Goal: Task Accomplishment & Management: Complete application form

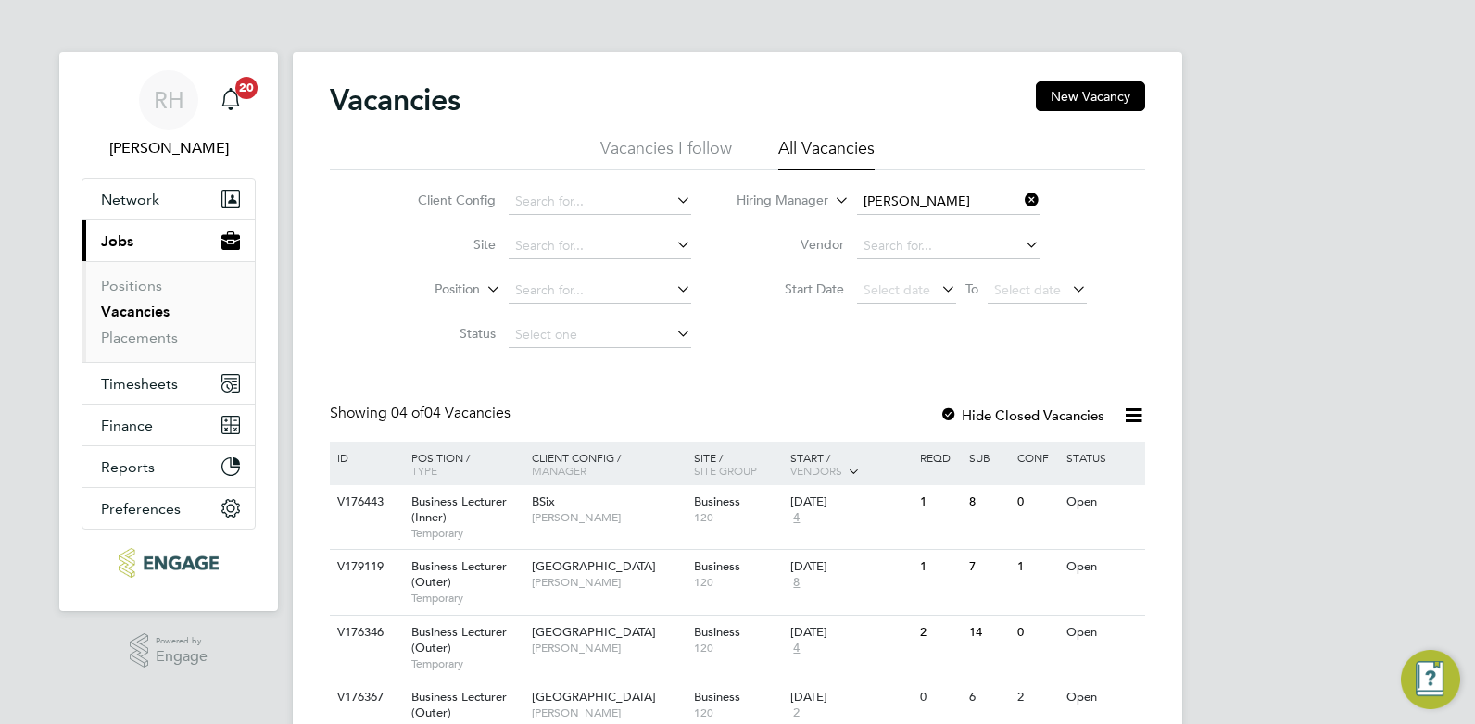
scroll to position [89, 0]
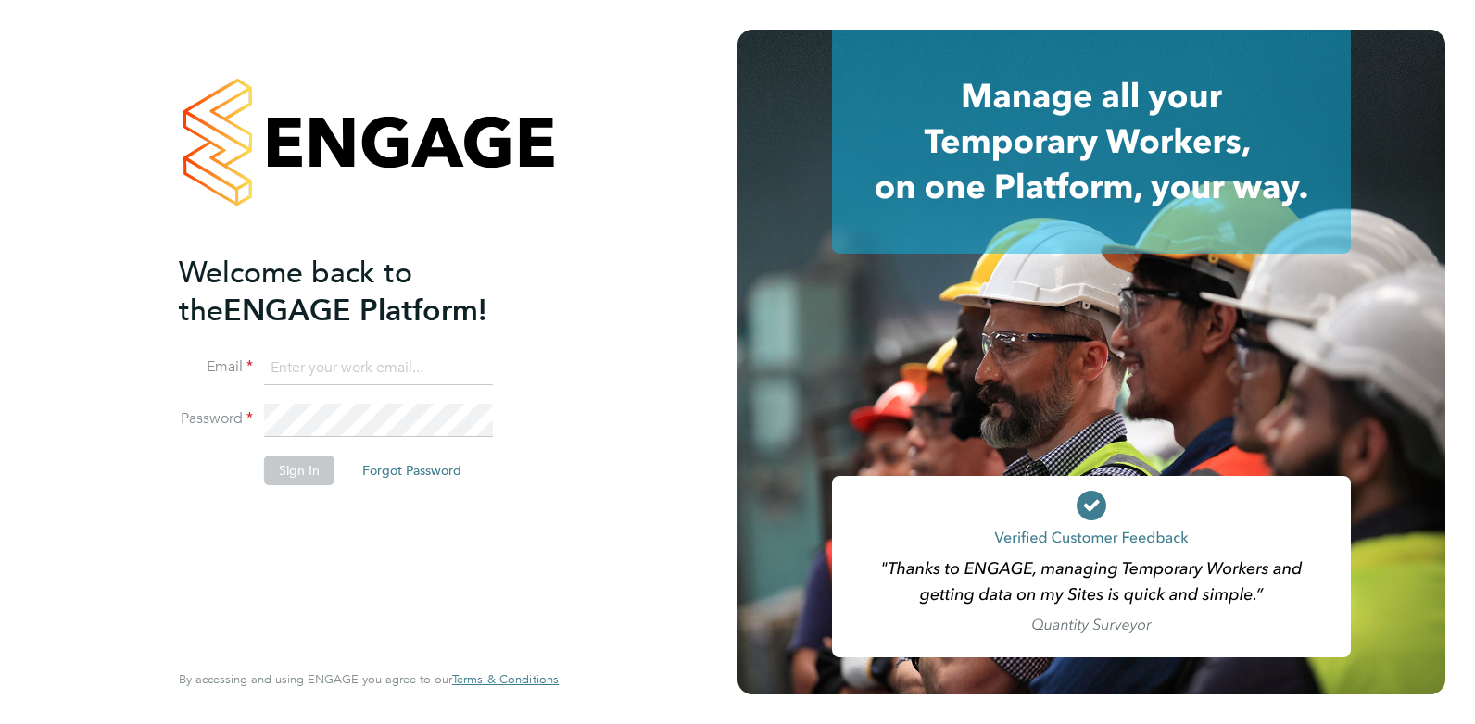
type input "Rufena.Haque@ncclondon.ac.uk"
click at [275, 480] on button "Sign In" at bounding box center [299, 471] width 70 height 30
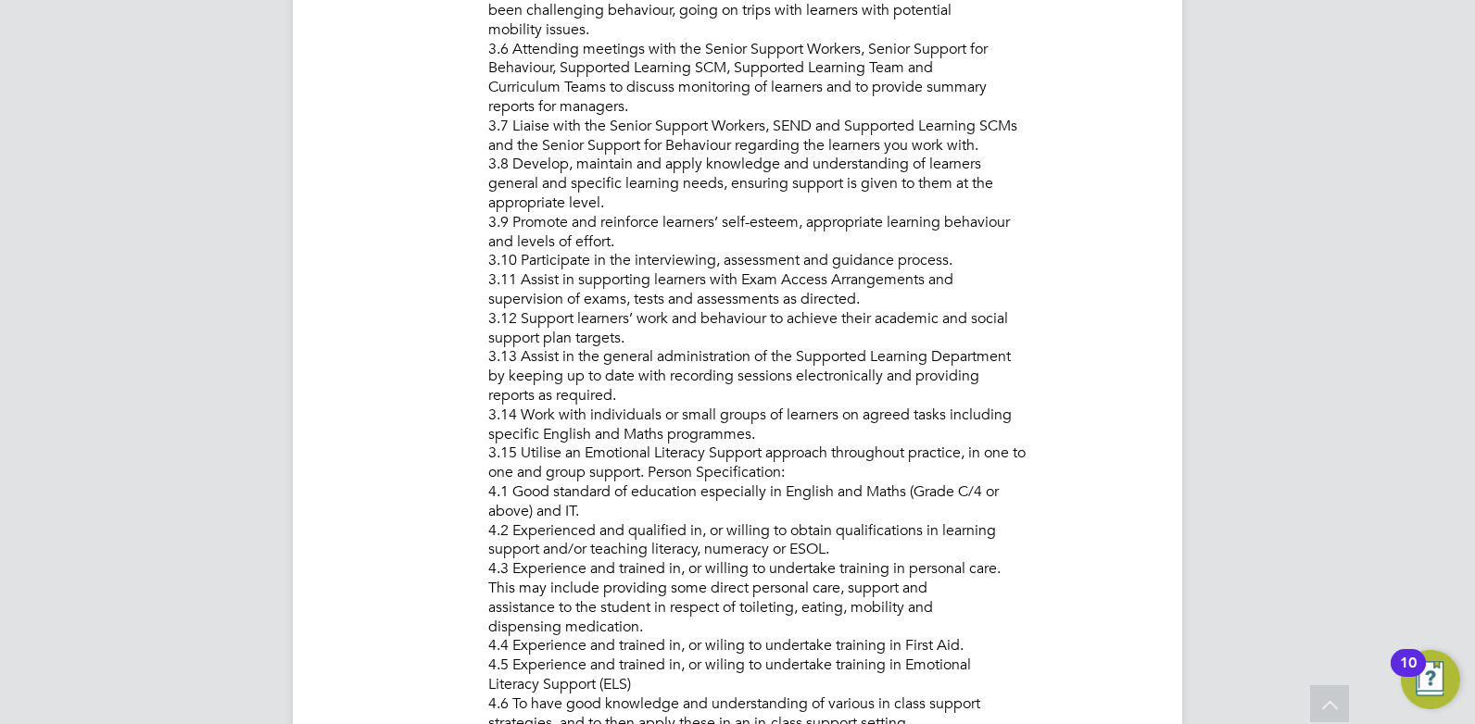
scroll to position [1390, 0]
